Goal: Check status: Check status

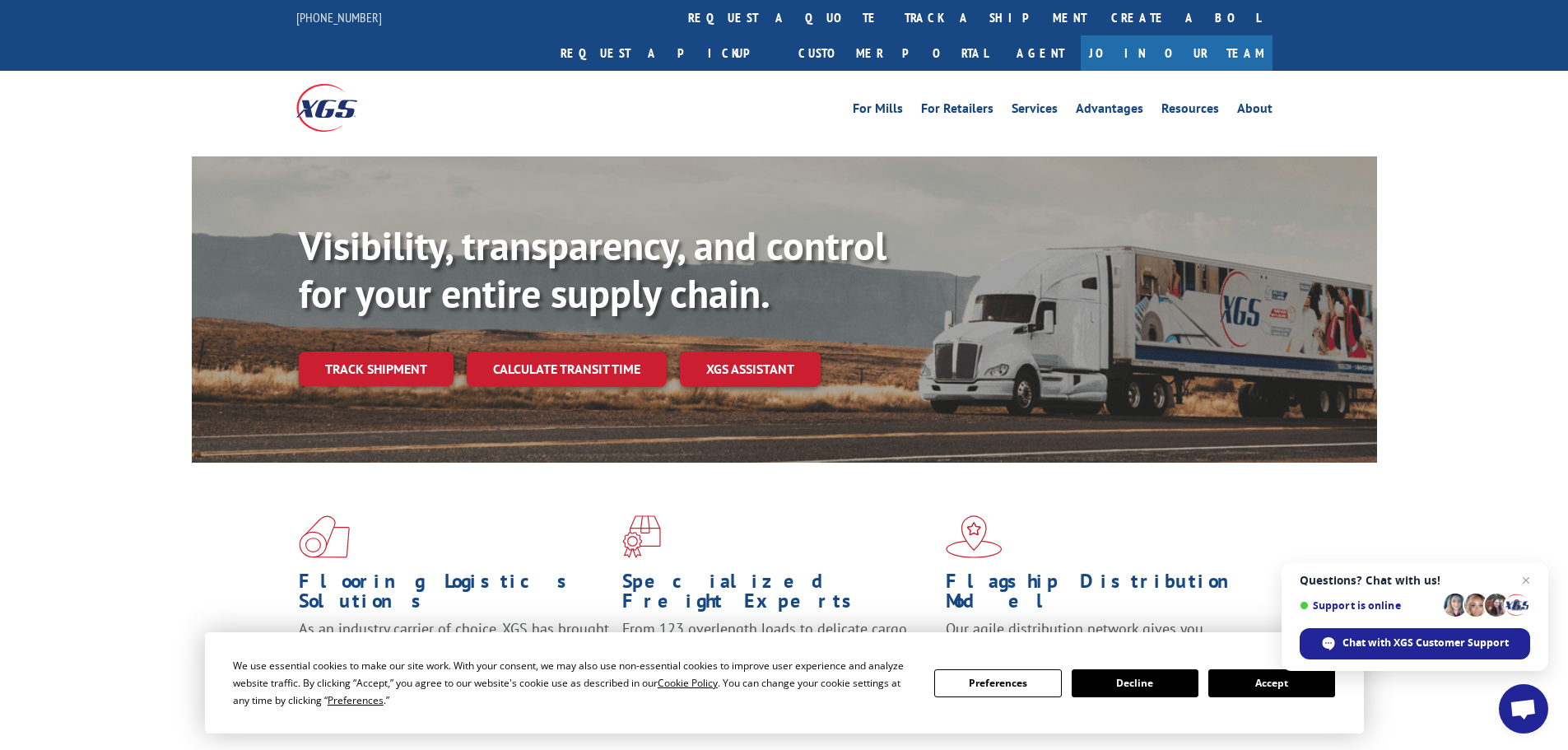
click at [892, 20] on link "track a shipment" at bounding box center [996, 17] width 207 height 35
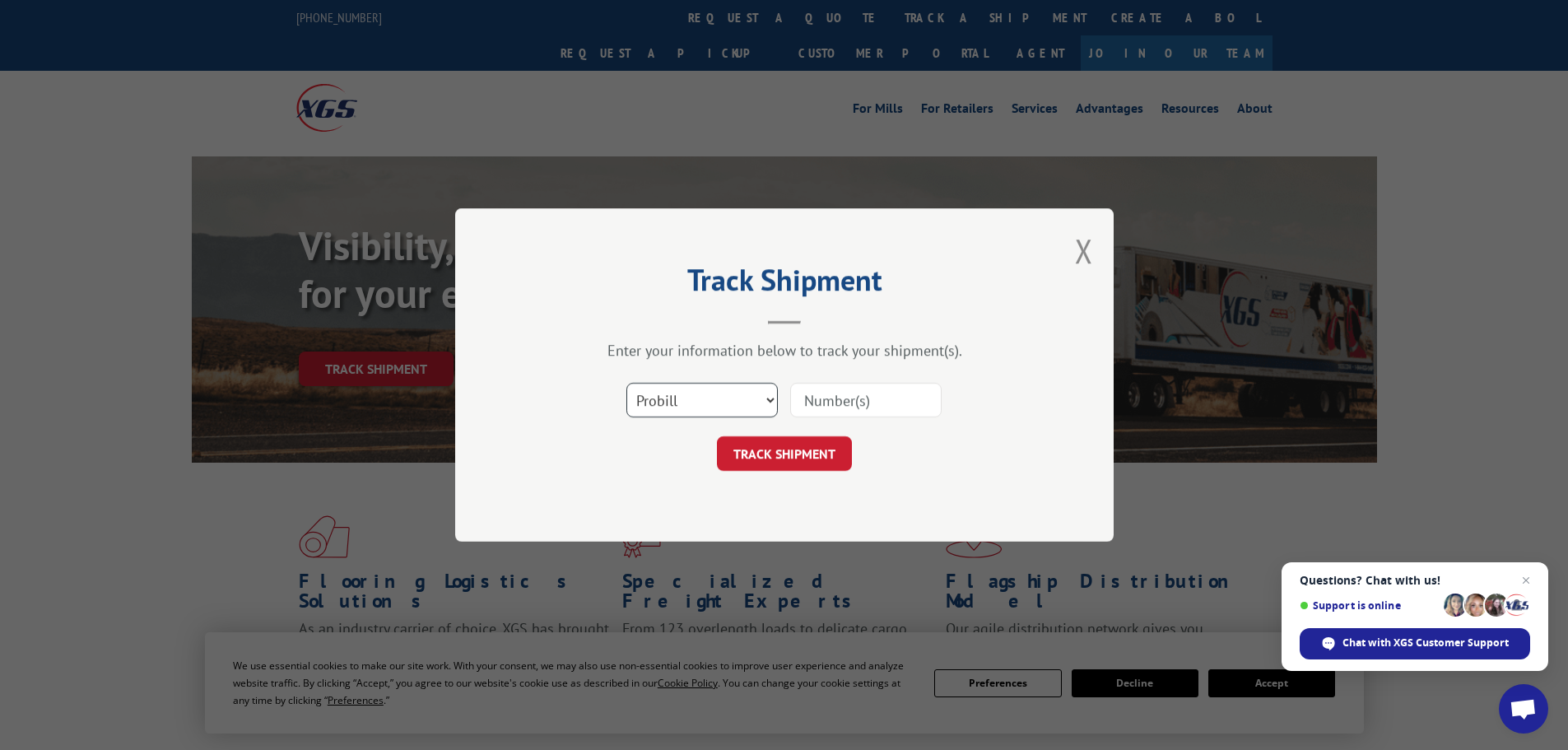
click at [734, 400] on select "Select category... Probill BOL PO" at bounding box center [702, 400] width 152 height 34
click at [626, 383] on select "Select category... Probill BOL PO" at bounding box center [702, 400] width 152 height 34
click at [831, 400] on input at bounding box center [866, 400] width 152 height 34
paste input "17470316"
type input "17470316"
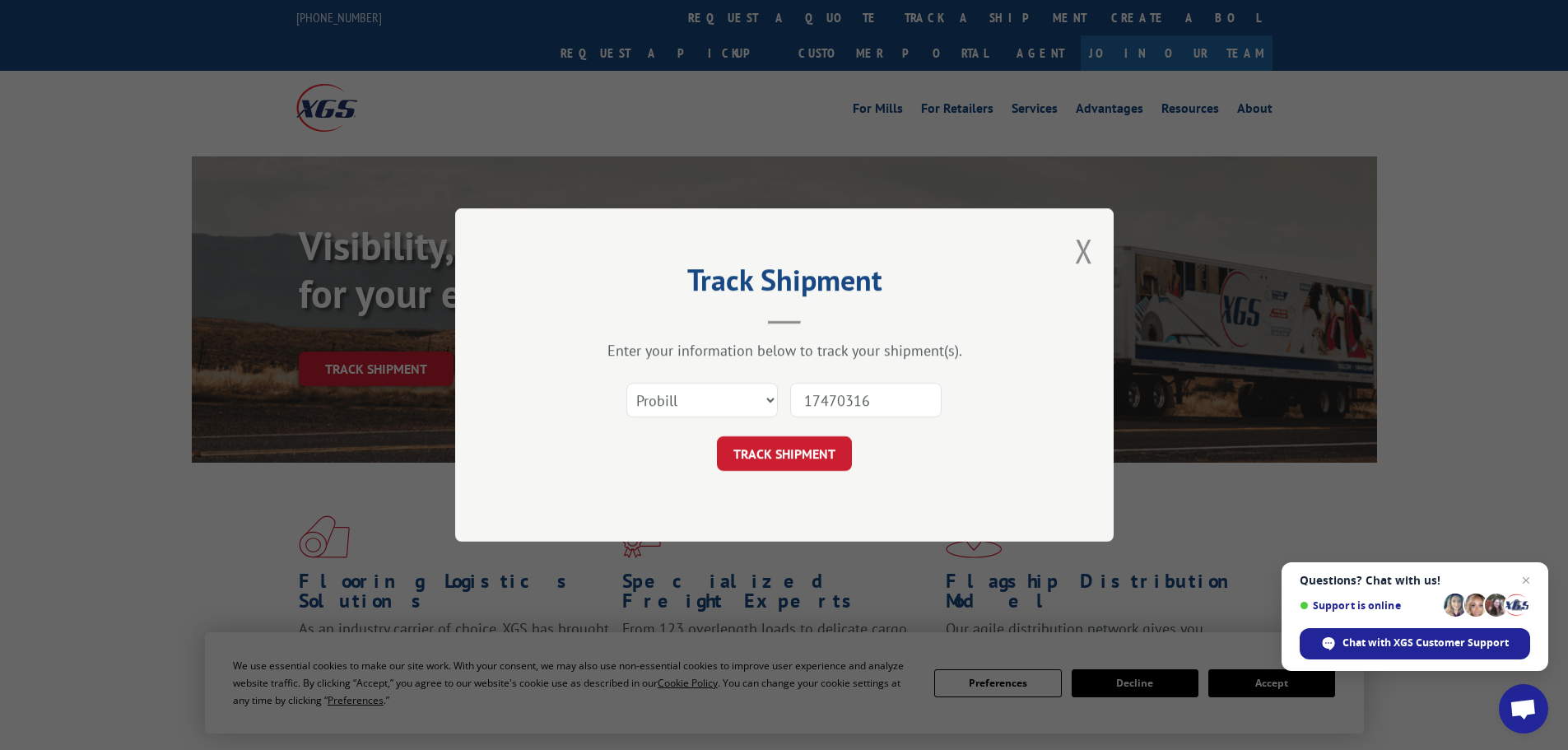
click at [809, 472] on div "Track Shipment Enter your information below to track your shipment(s). Select c…" at bounding box center [785, 374] width 659 height 333
click at [808, 451] on button "TRACK SHIPMENT" at bounding box center [784, 454] width 135 height 34
